Goal: Information Seeking & Learning: Find specific fact

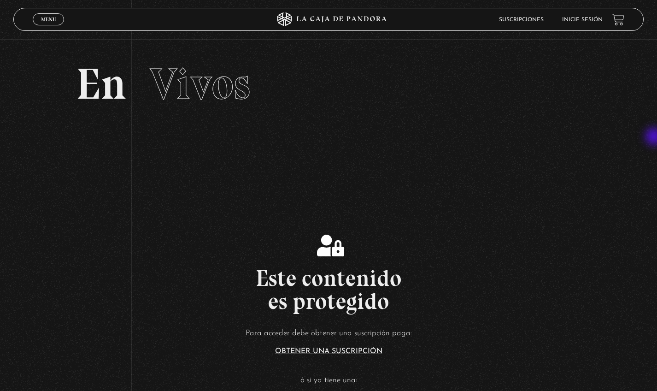
scroll to position [64, 0]
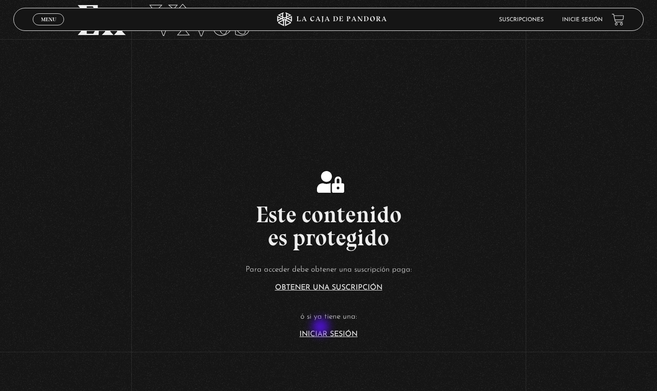
click at [324, 332] on link "Iniciar Sesión" at bounding box center [329, 334] width 58 height 7
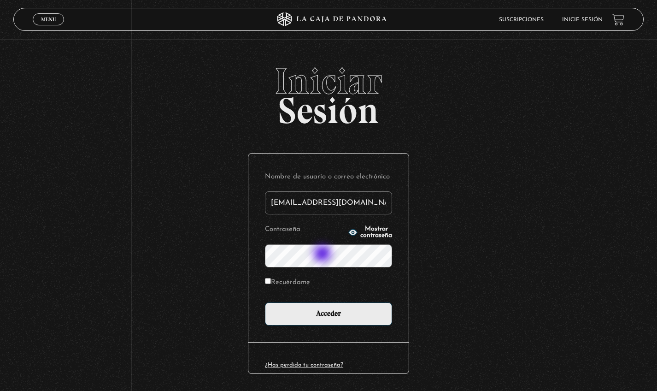
type input "[EMAIL_ADDRESS][DOMAIN_NAME]"
click at [332, 313] on input "Acceder" at bounding box center [328, 313] width 127 height 23
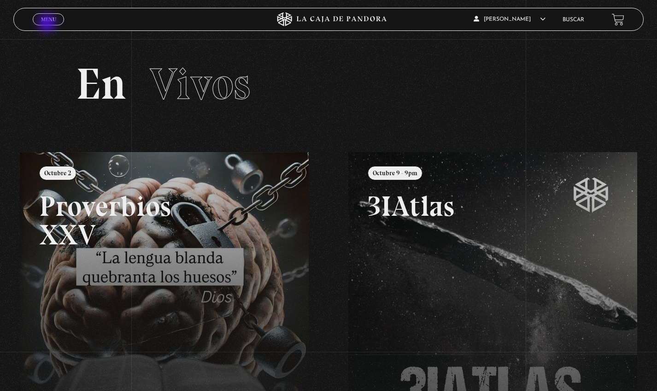
click at [48, 21] on span "Menu" at bounding box center [48, 20] width 15 height 6
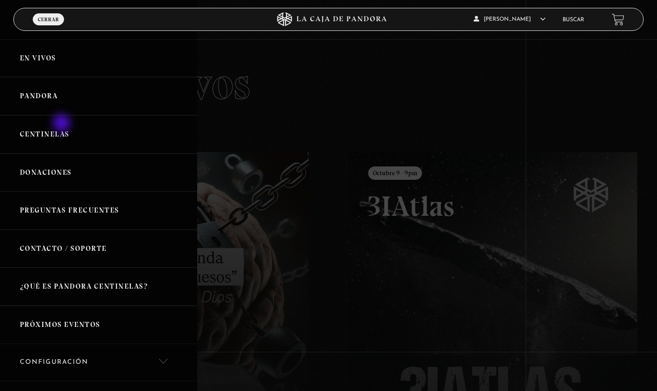
click at [63, 124] on link "Centinelas" at bounding box center [98, 134] width 197 height 38
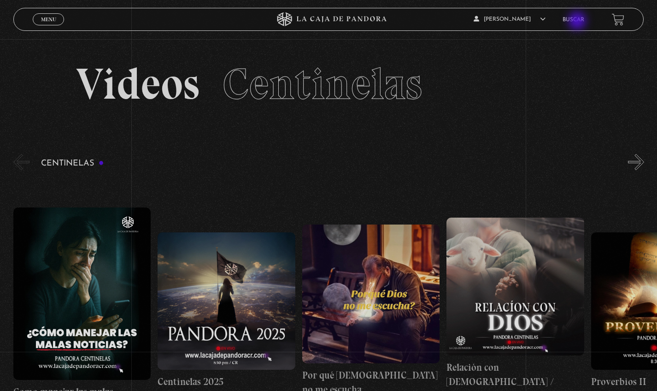
click at [579, 22] on link "Buscar" at bounding box center [574, 20] width 22 height 6
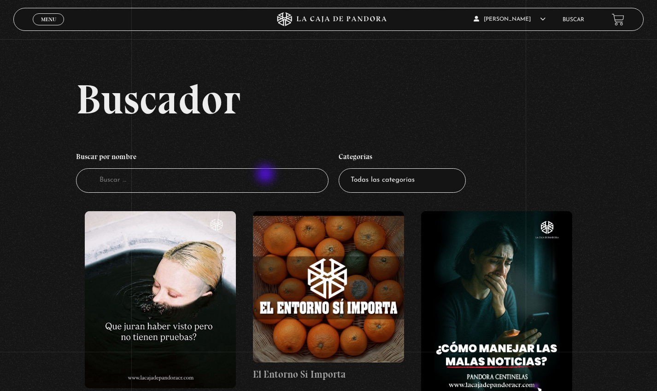
click at [266, 175] on input "Buscador" at bounding box center [202, 180] width 253 height 24
type input "la señal del fin de los tiempos"
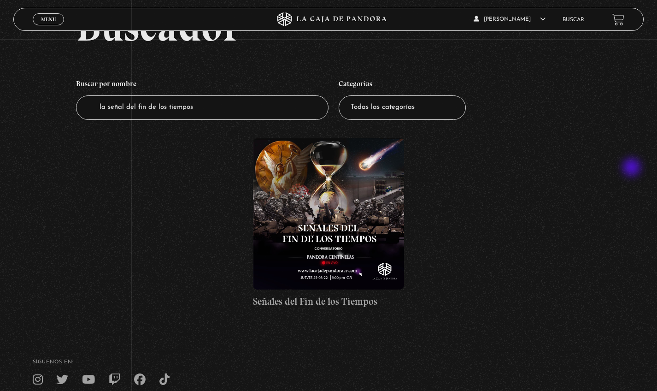
scroll to position [88, 0]
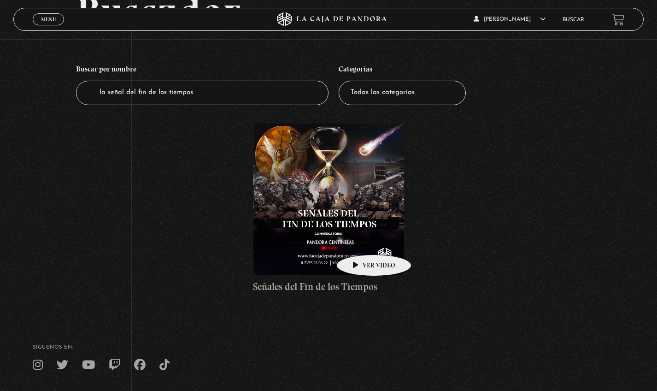
click at [360, 241] on figure at bounding box center [329, 200] width 152 height 152
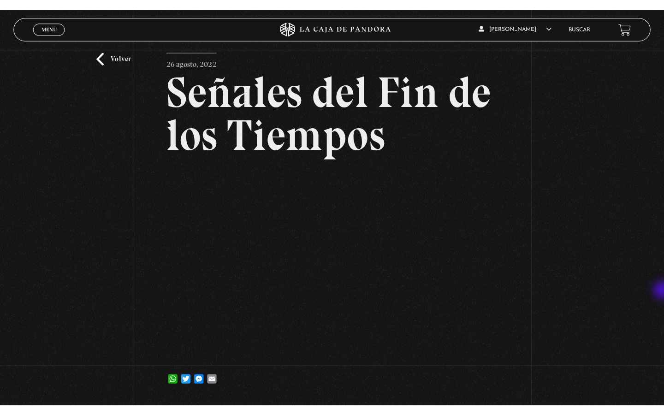
scroll to position [36, 0]
